Goal: Feedback & Contribution: Submit feedback/report problem

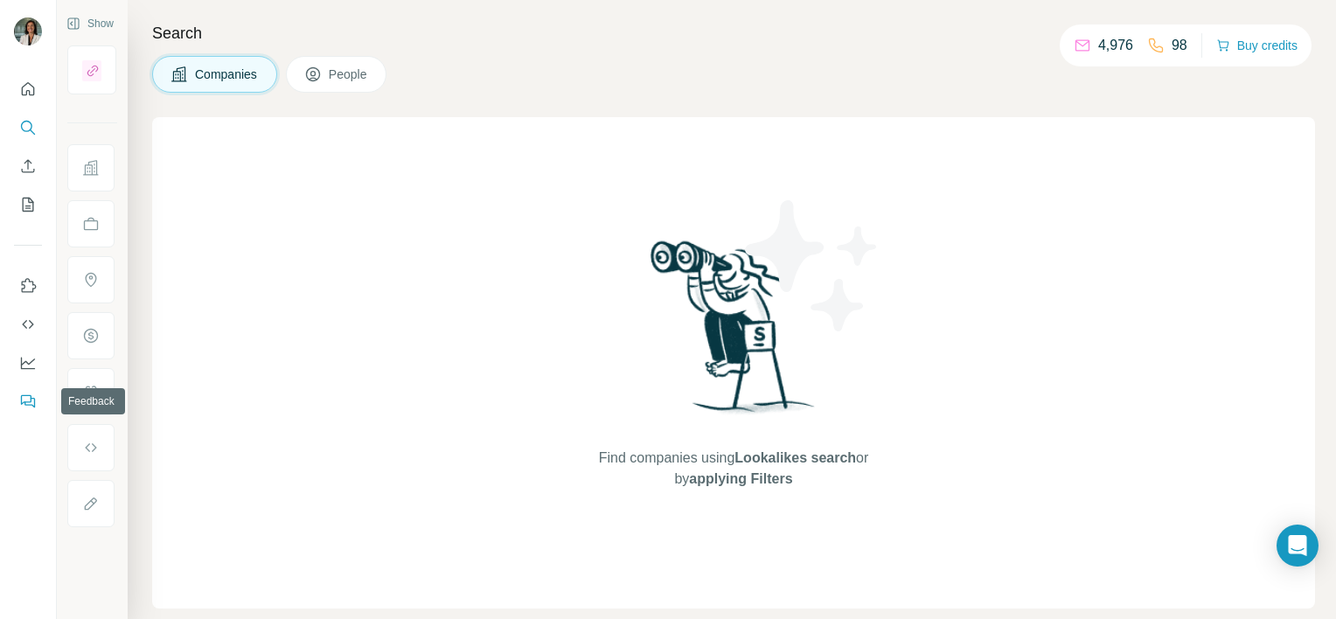
click at [31, 400] on icon "Feedback" at bounding box center [27, 401] width 17 height 17
click at [1299, 528] on div "Open Intercom Messenger" at bounding box center [1298, 546] width 46 height 46
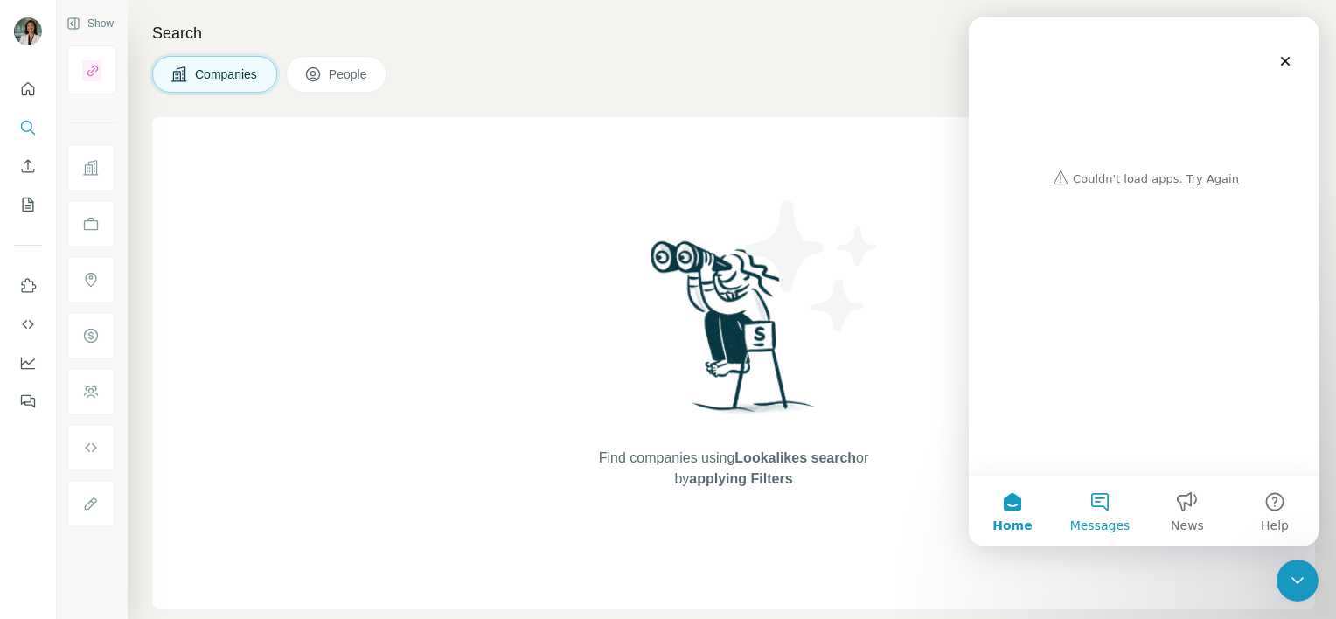
click at [1098, 502] on button "Messages" at bounding box center [1099, 511] width 87 height 70
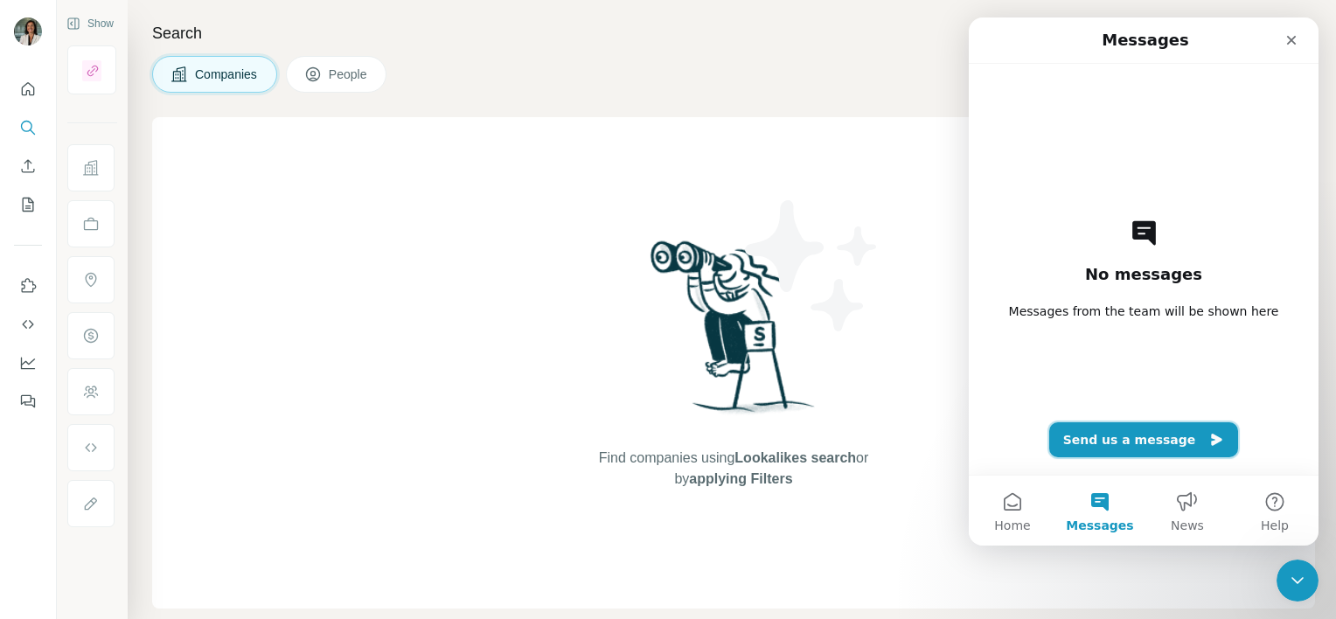
click at [1119, 442] on button "Send us a message" at bounding box center [1144, 439] width 190 height 35
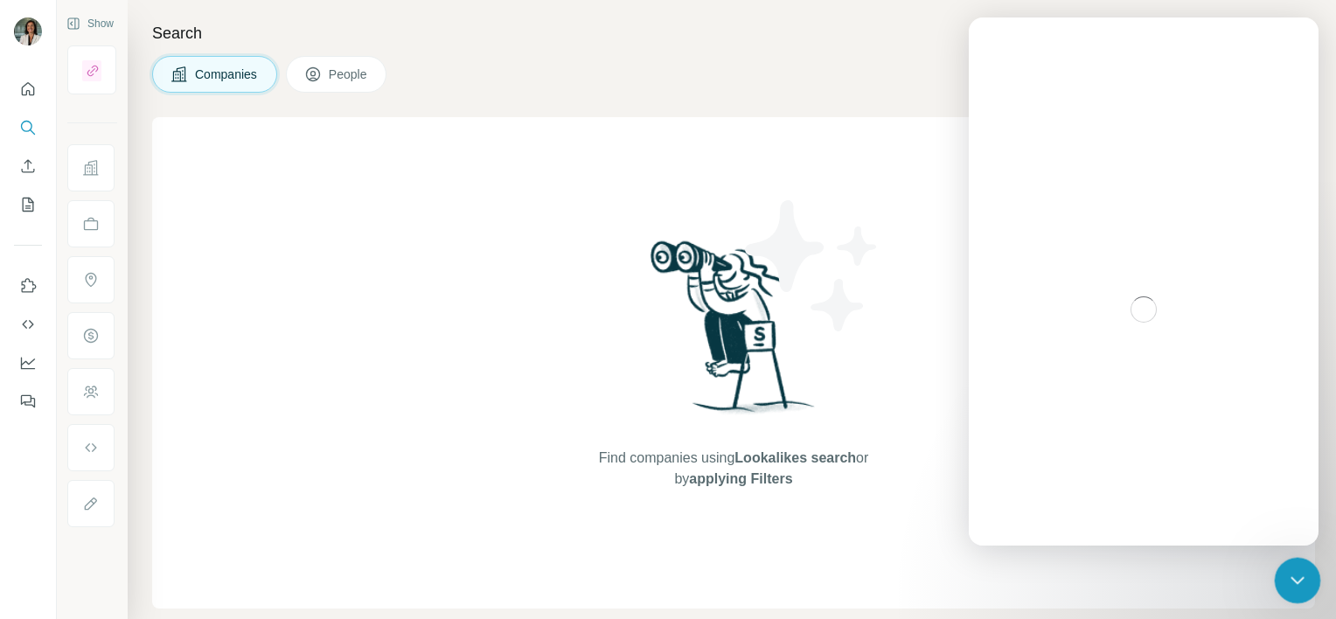
click at [1291, 568] on icon "Close Intercom Messenger" at bounding box center [1295, 577] width 21 height 21
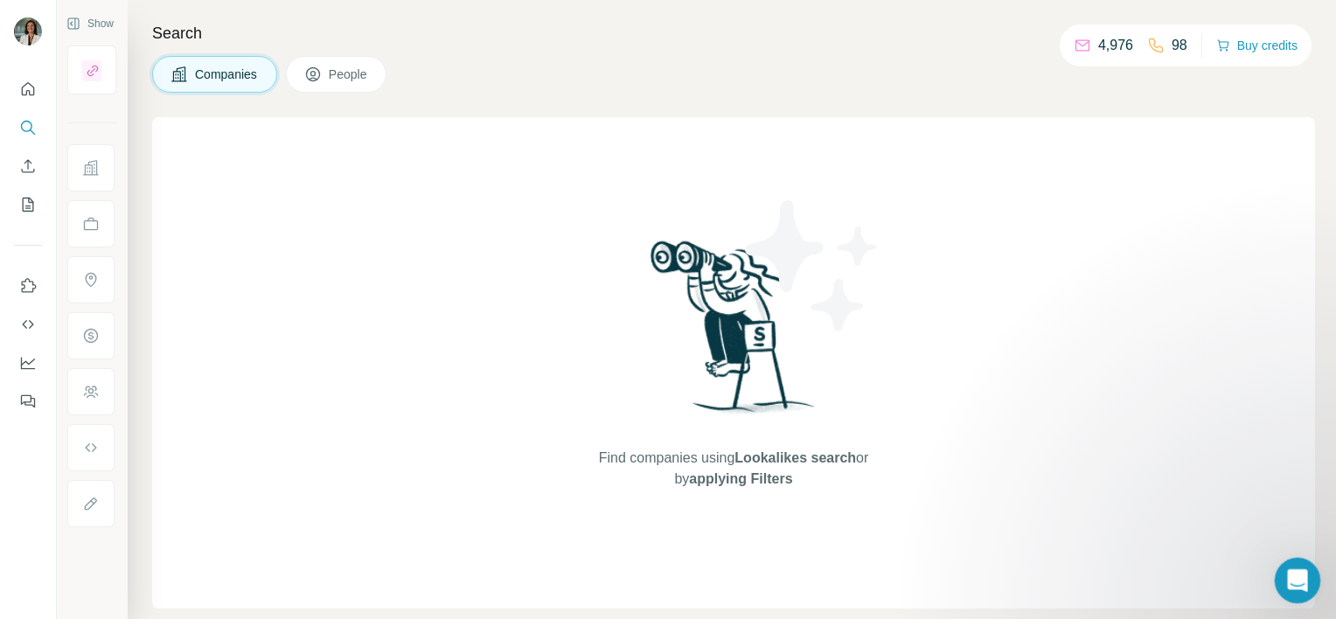
drag, startPoint x: 1292, startPoint y: 570, endPoint x: 1313, endPoint y: 1034, distance: 463.9
click at [1291, 568] on icon "Open Intercom Messenger" at bounding box center [1295, 578] width 29 height 29
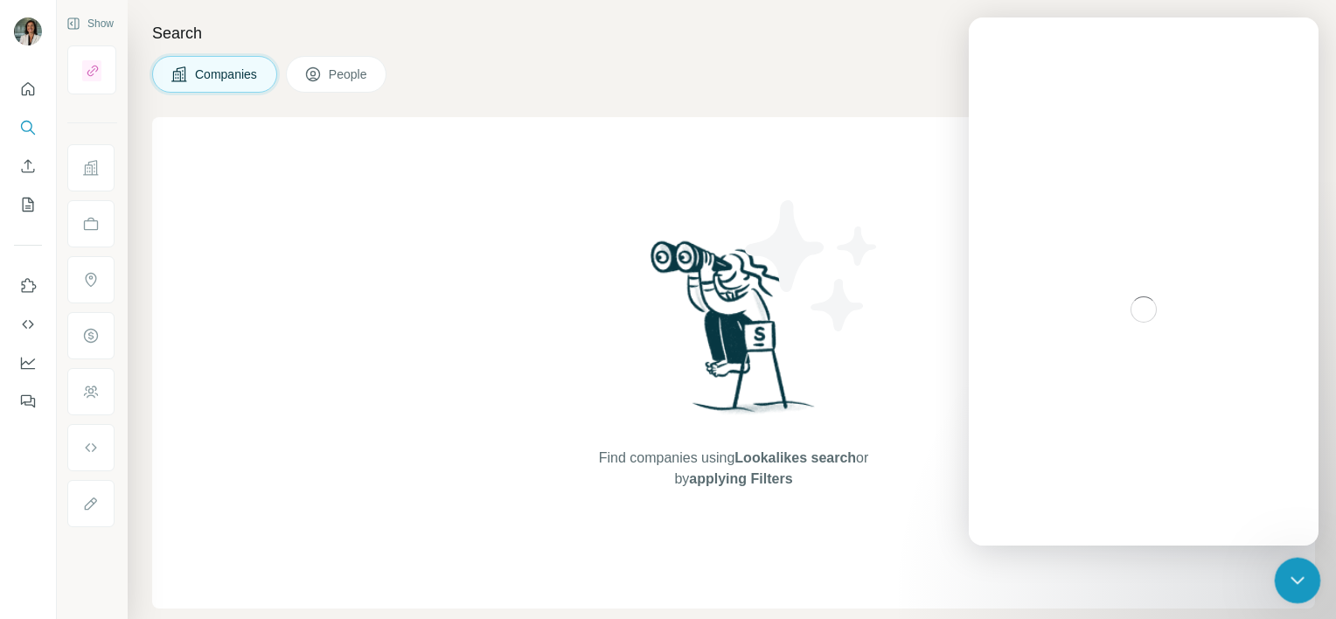
click at [1297, 574] on icon "Close Intercom Messenger" at bounding box center [1295, 577] width 21 height 21
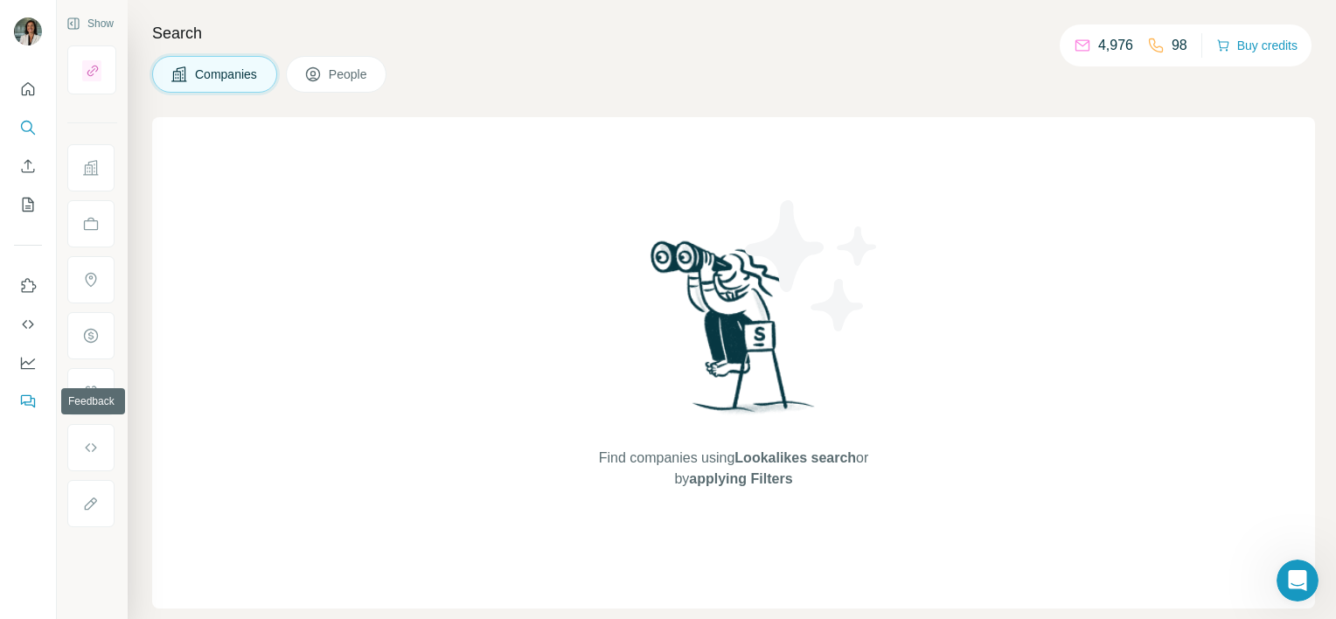
click at [24, 393] on icon "Feedback" at bounding box center [27, 401] width 17 height 17
click at [21, 358] on icon "Dashboard" at bounding box center [27, 362] width 17 height 17
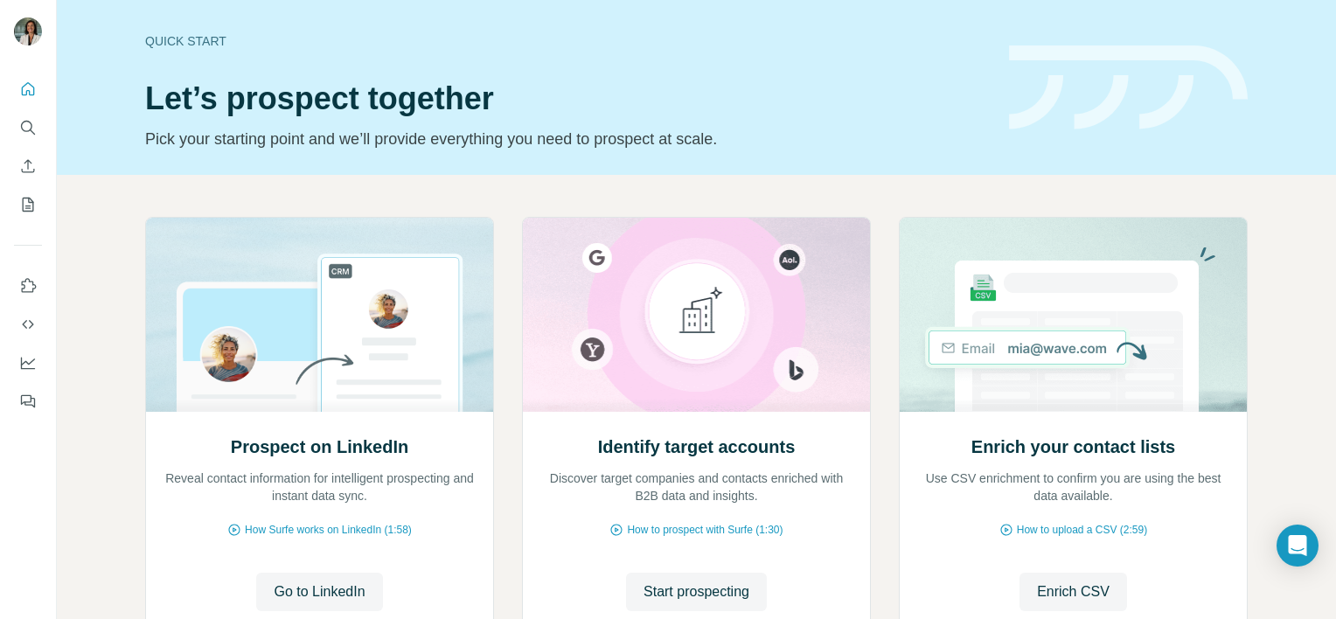
scroll to position [136, 0]
